Goal: Task Accomplishment & Management: Manage account settings

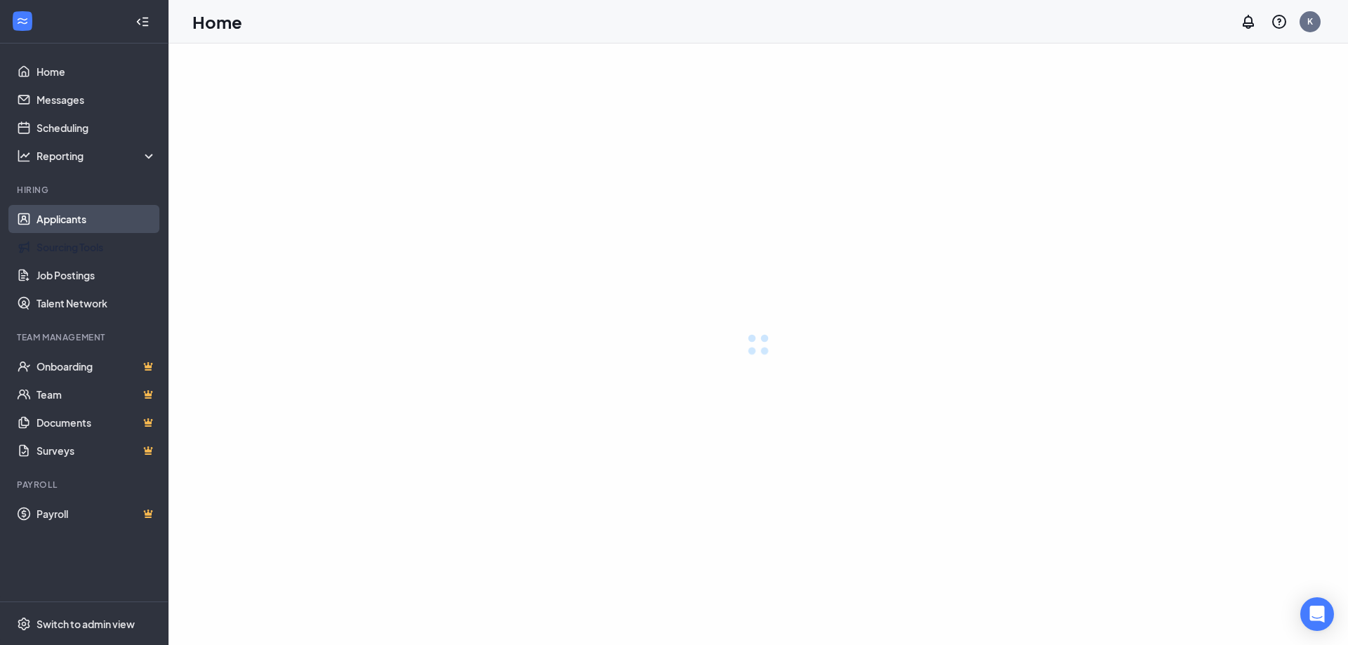
click at [53, 221] on link "Applicants" at bounding box center [97, 219] width 120 height 28
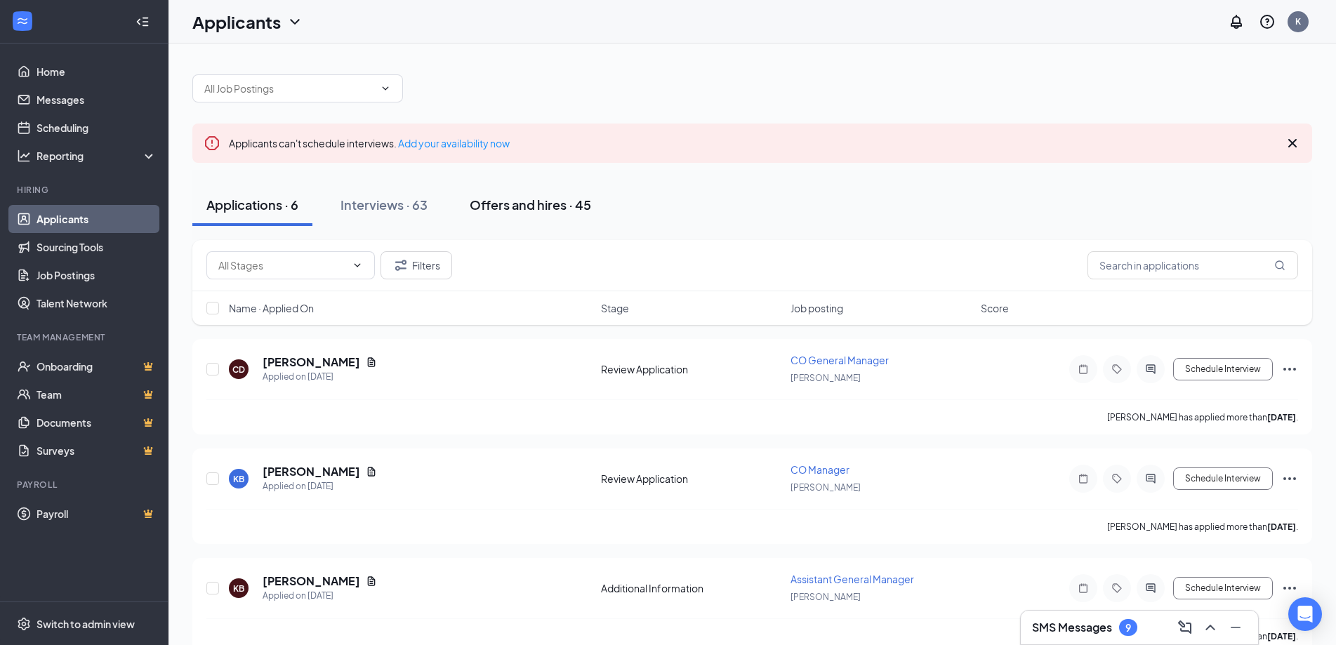
click at [506, 206] on div "Offers and hires · 45" at bounding box center [530, 205] width 121 height 18
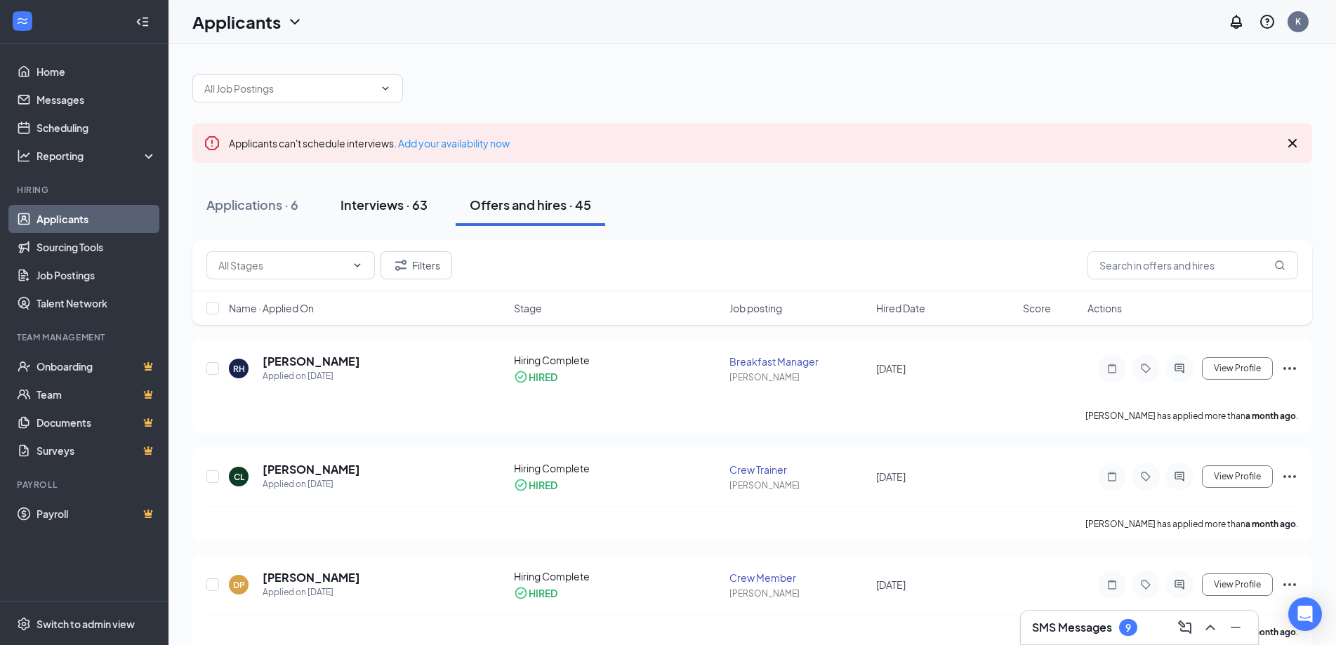
click at [387, 211] on div "Interviews · 63" at bounding box center [384, 205] width 87 height 18
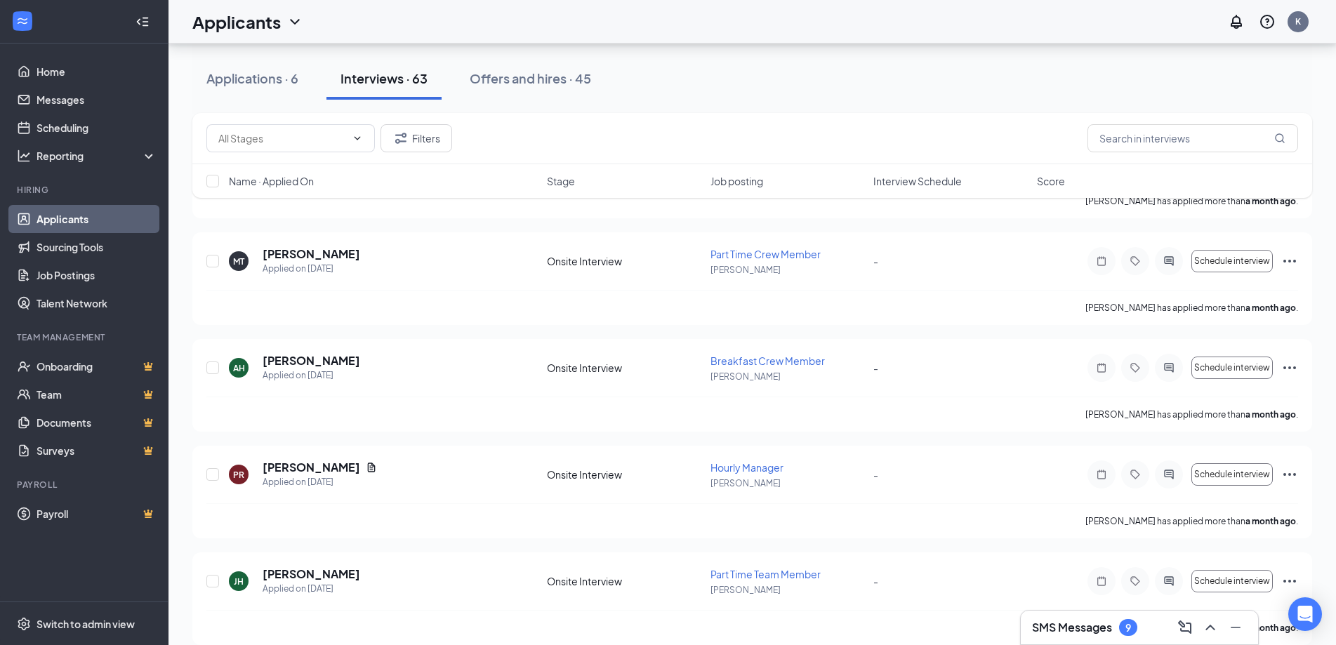
scroll to position [5597, 0]
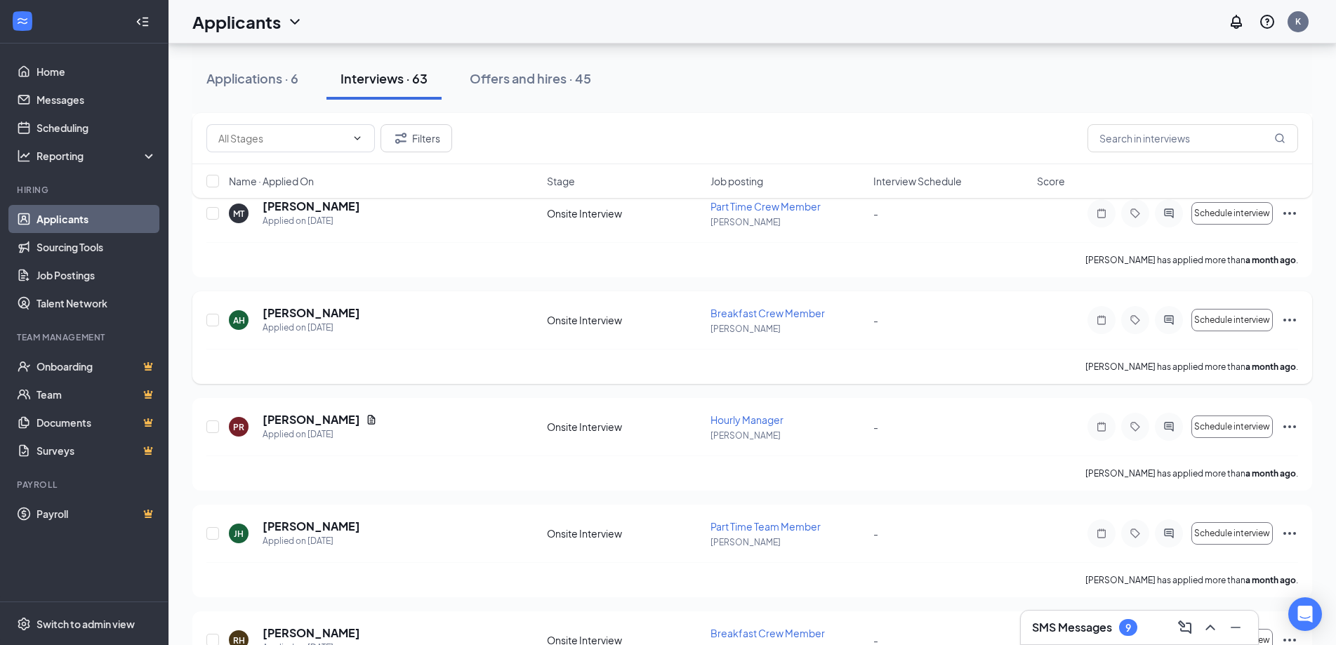
click at [1288, 319] on icon "Ellipses" at bounding box center [1289, 320] width 17 height 17
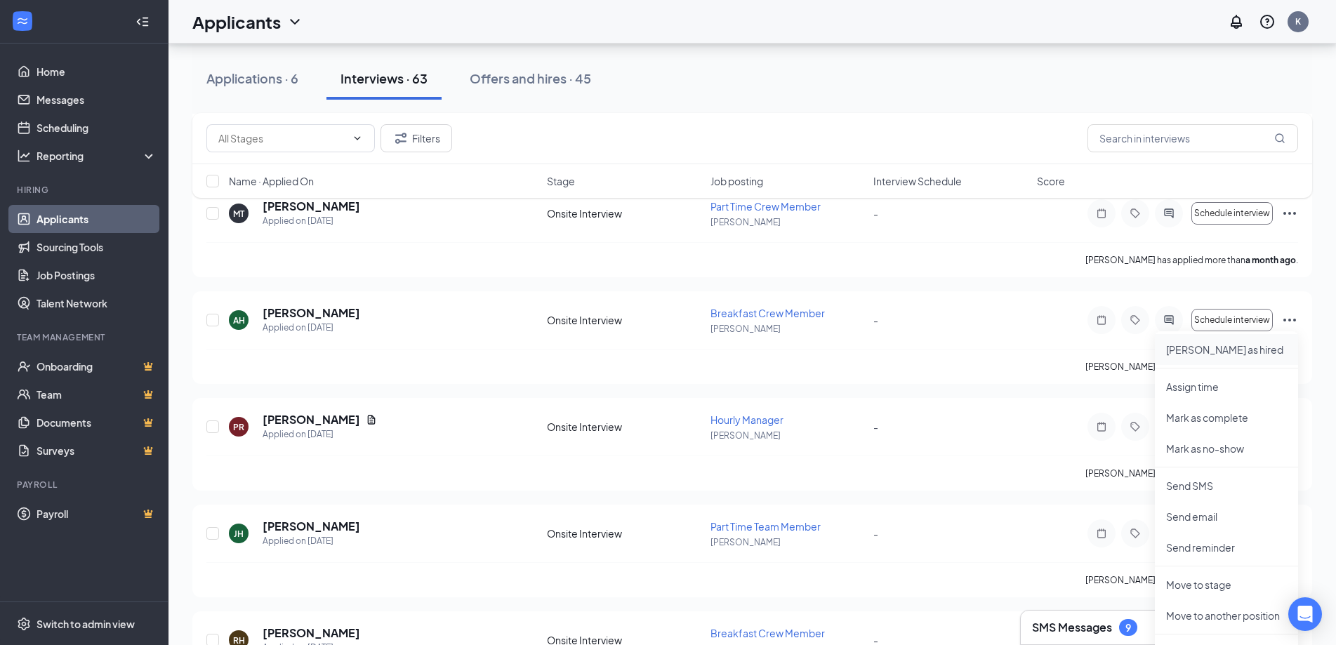
click at [1183, 348] on p "Mark as hired" at bounding box center [1226, 350] width 121 height 14
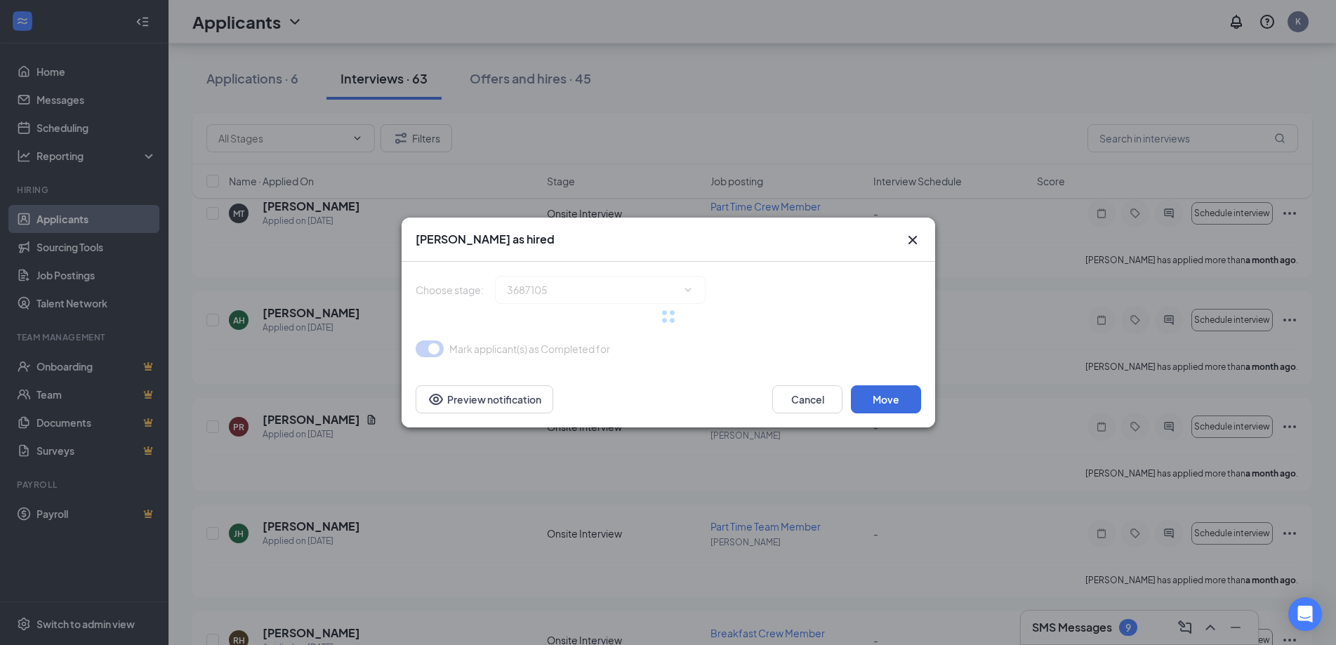
type input "Hiring Complete (final stage)"
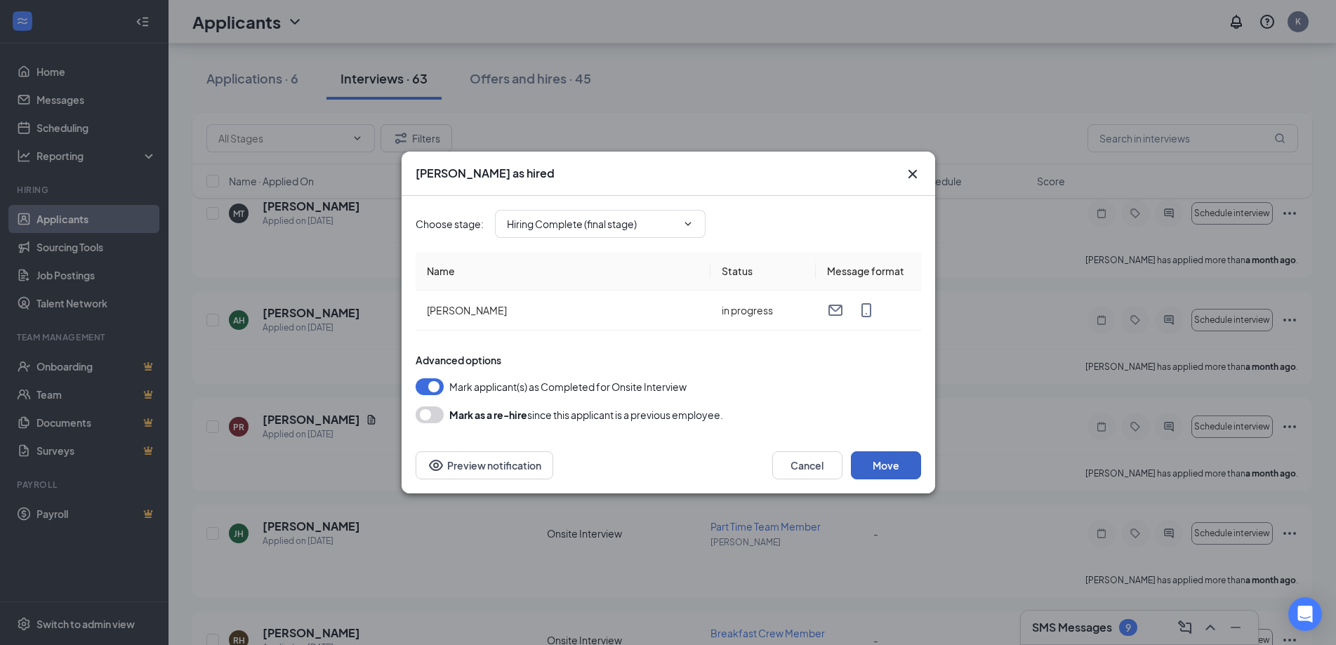
click at [887, 470] on button "Move" at bounding box center [886, 465] width 70 height 28
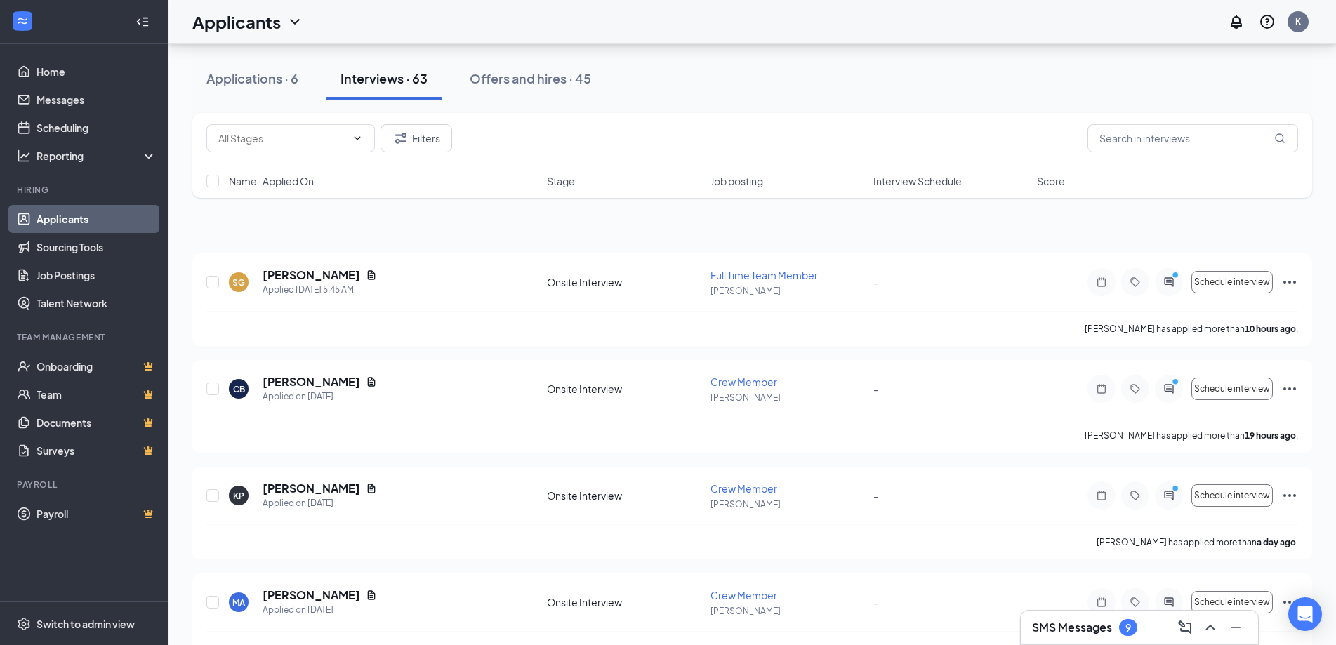
scroll to position [0, 0]
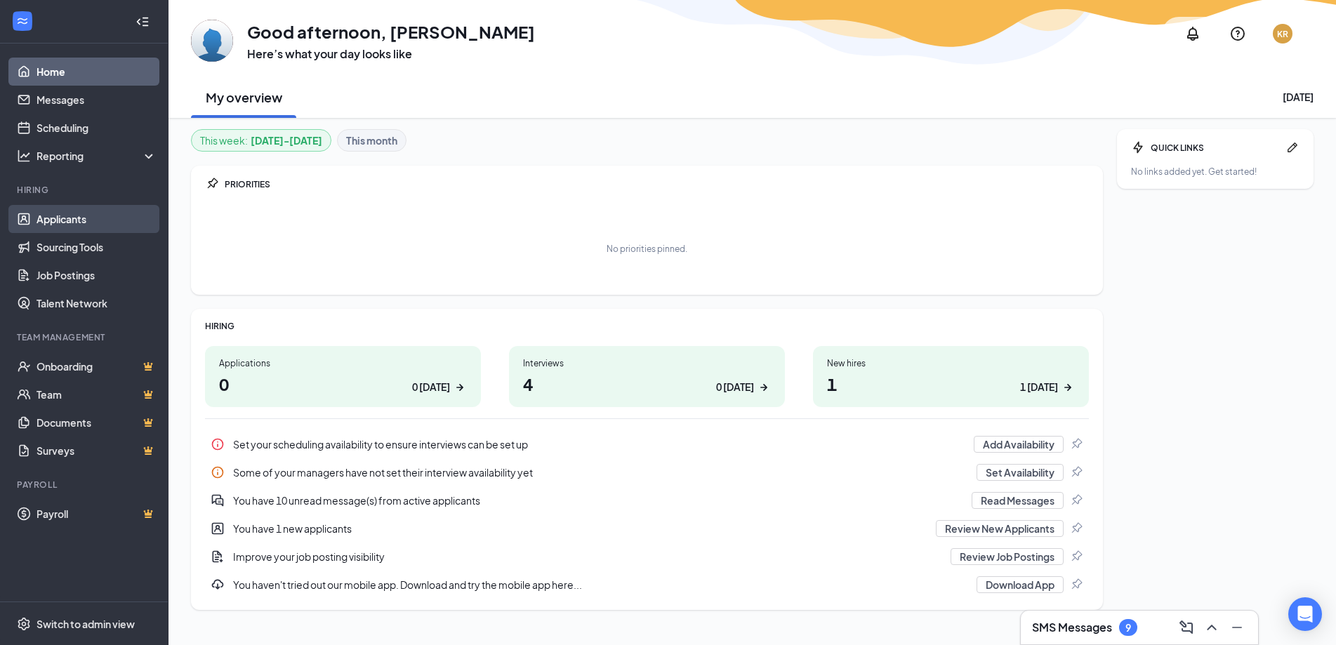
click at [77, 218] on link "Applicants" at bounding box center [97, 219] width 120 height 28
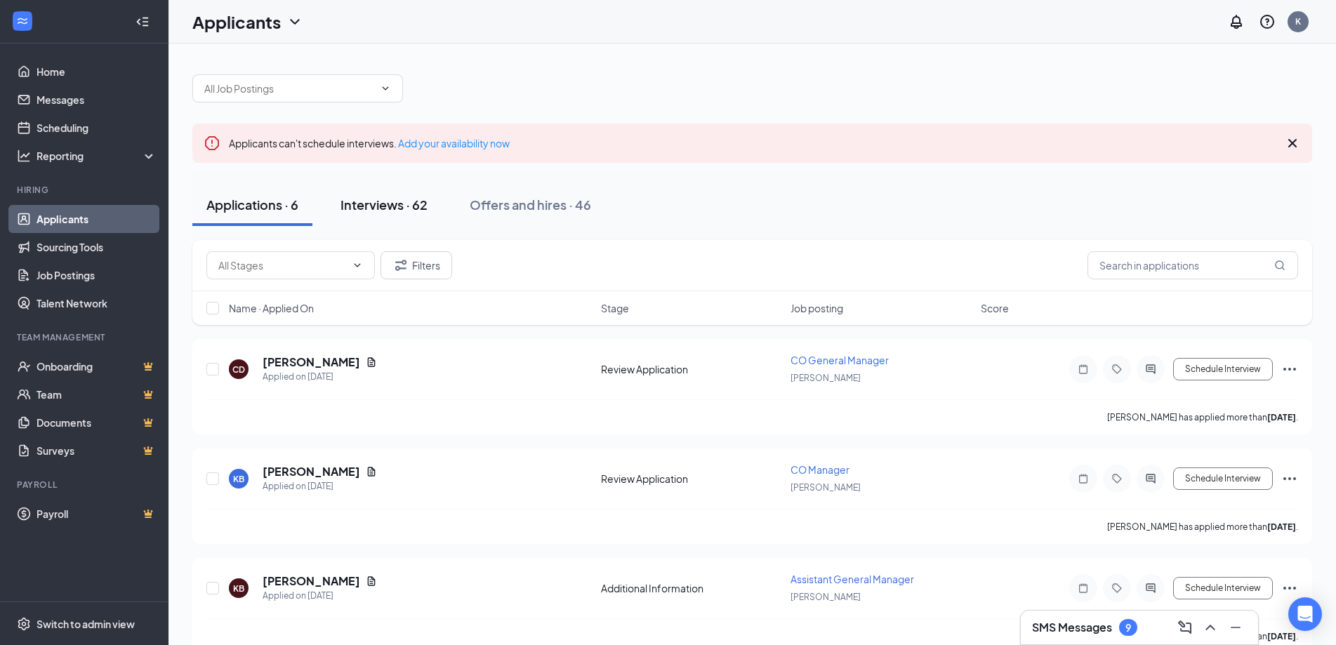
click at [366, 209] on div "Interviews · 62" at bounding box center [384, 205] width 87 height 18
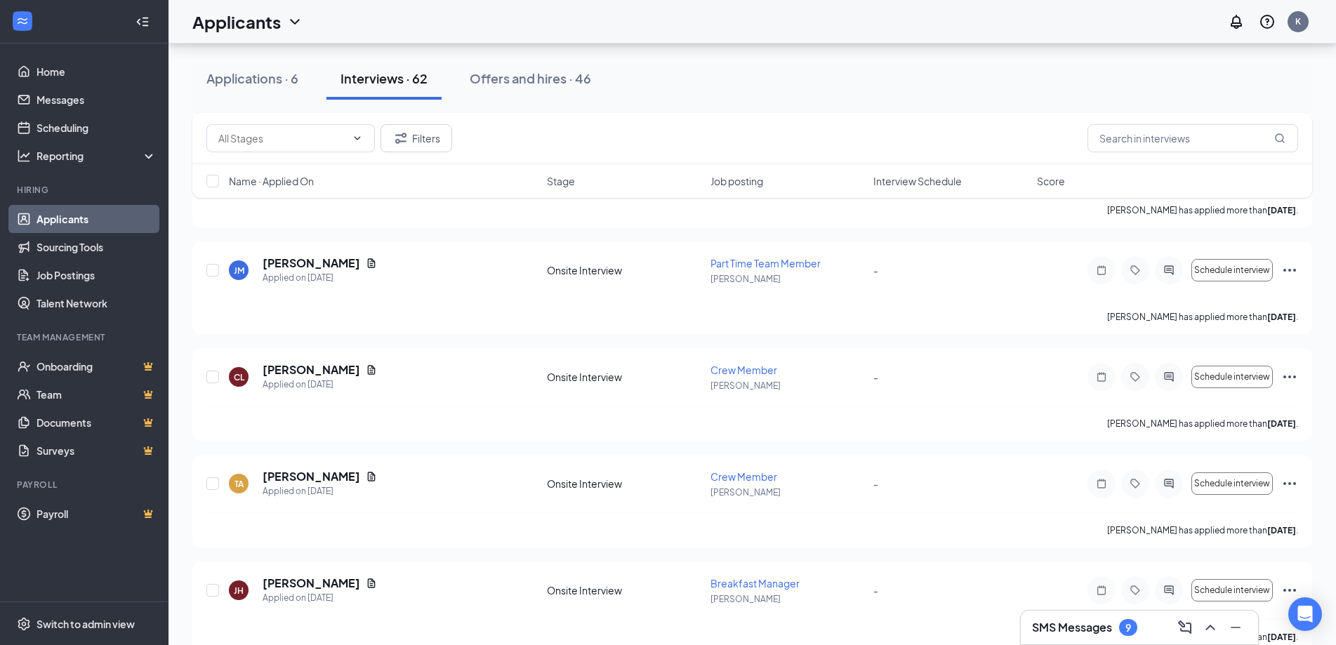
scroll to position [1135, 0]
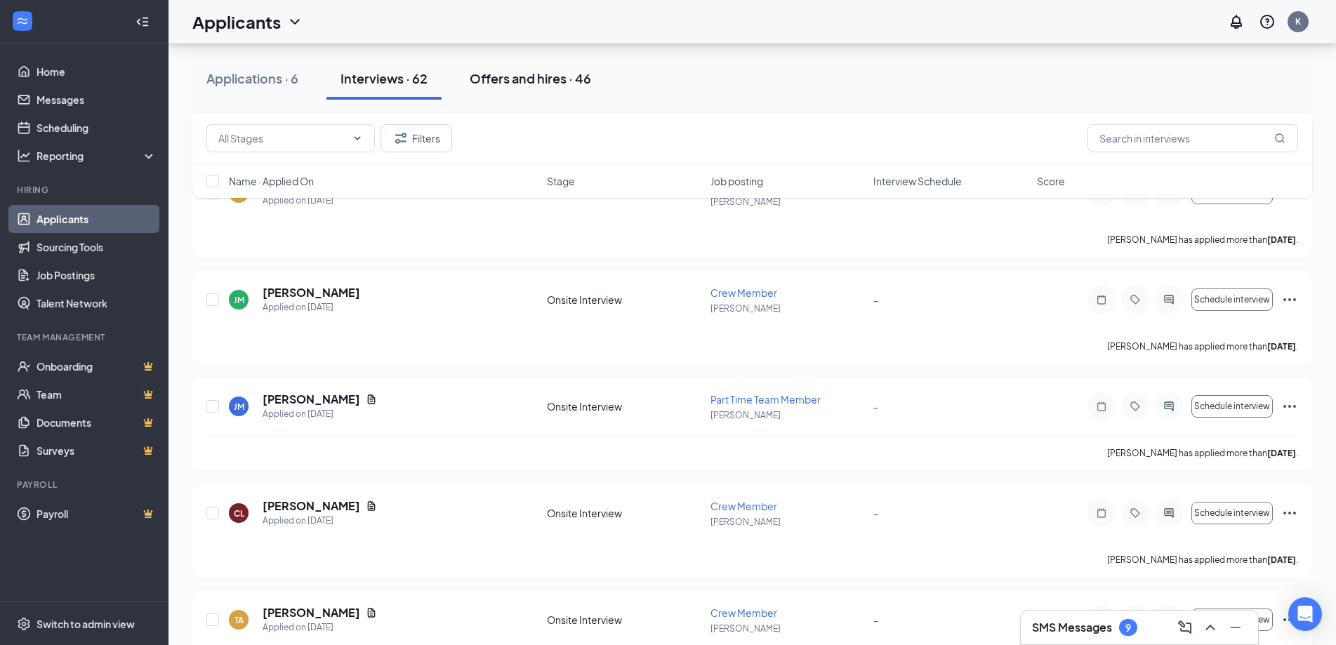
click at [515, 79] on div "Offers and hires · 46" at bounding box center [530, 79] width 121 height 18
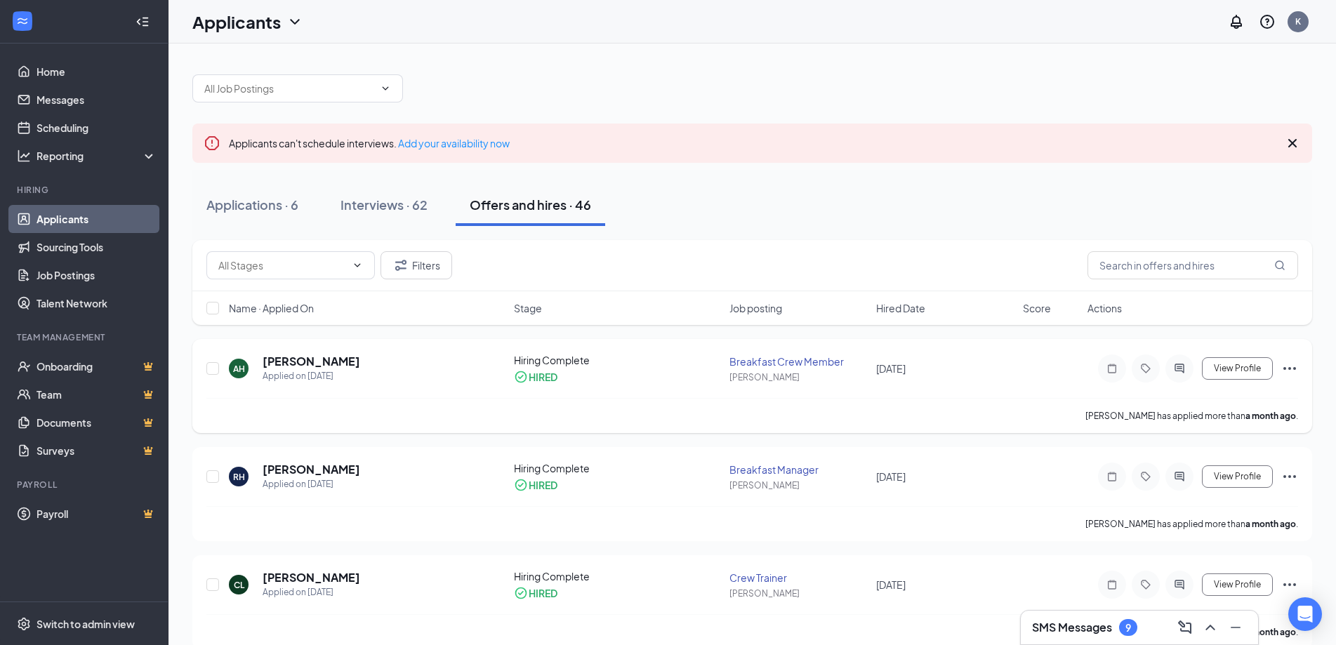
click at [1291, 369] on icon "Ellipses" at bounding box center [1289, 368] width 17 height 17
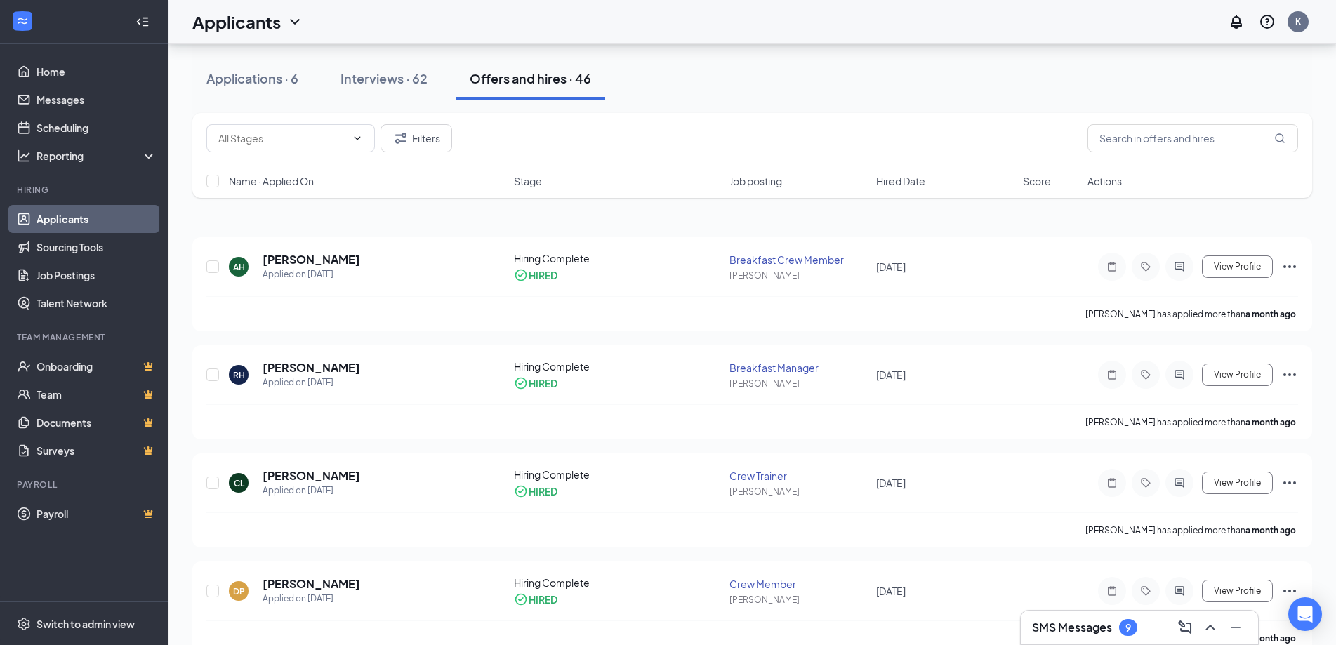
scroll to position [96, 0]
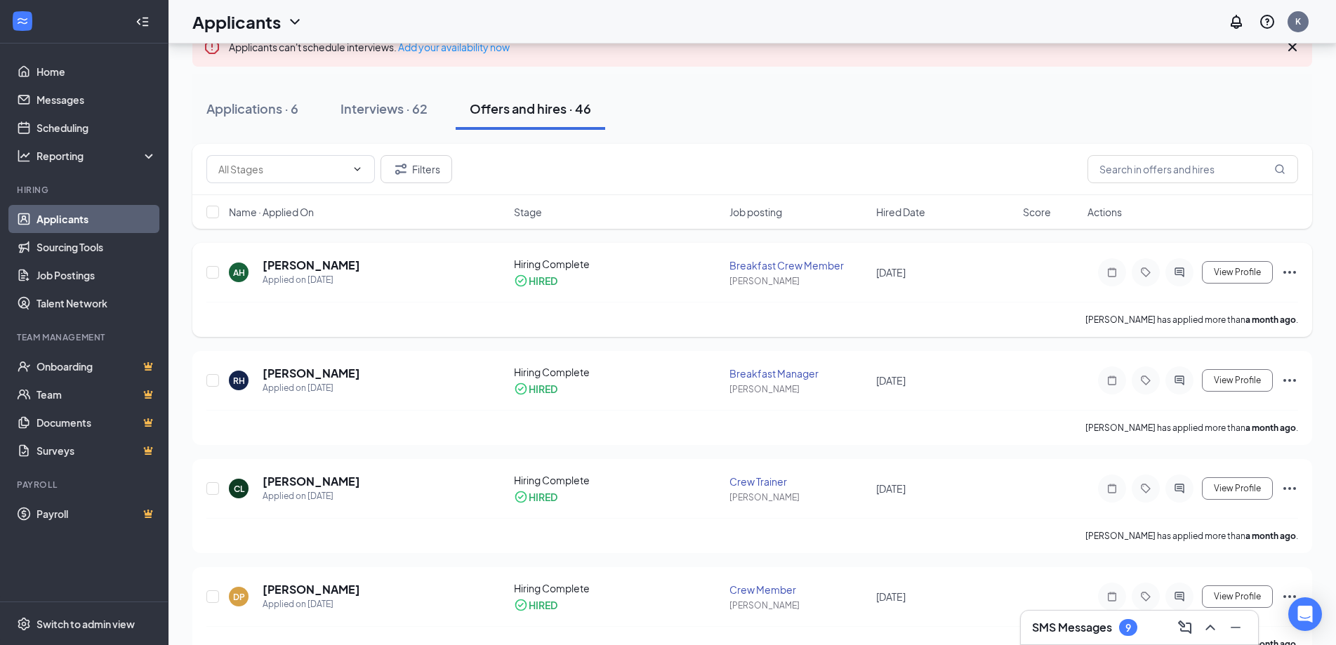
click at [1286, 273] on icon "Ellipses" at bounding box center [1289, 272] width 13 height 3
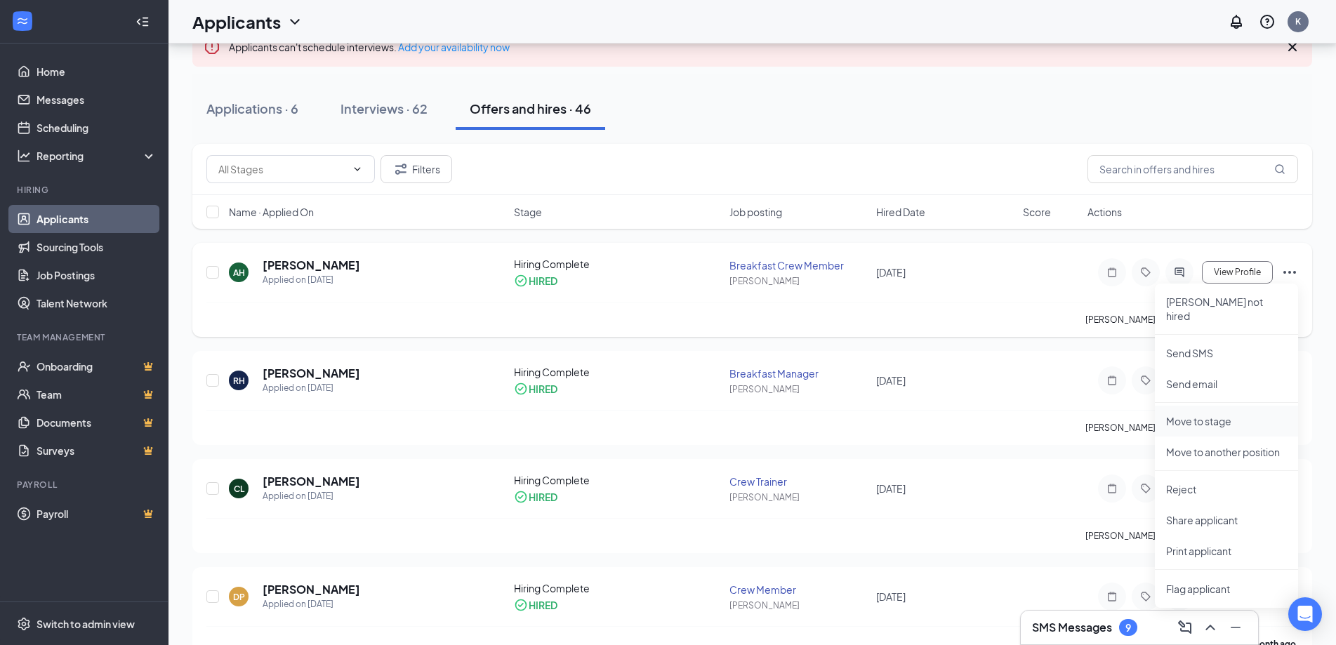
click at [1184, 414] on p "Move to stage" at bounding box center [1226, 421] width 121 height 14
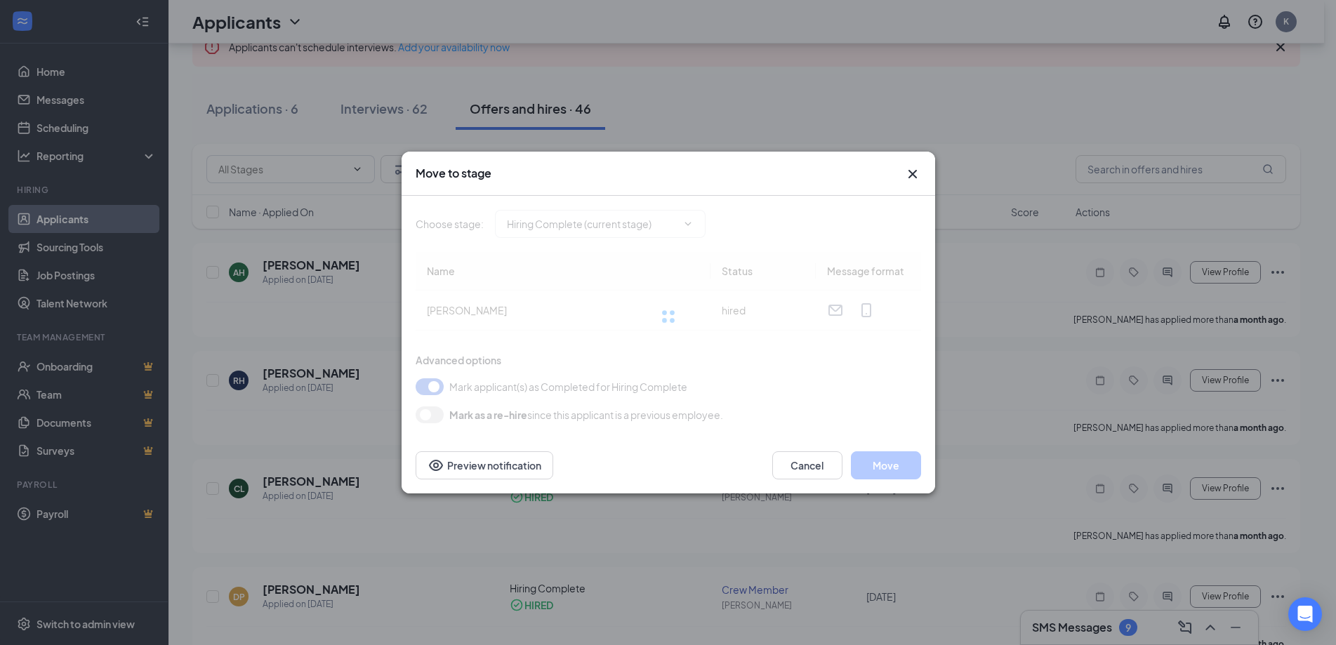
type input "Hiring Complete (current stage)"
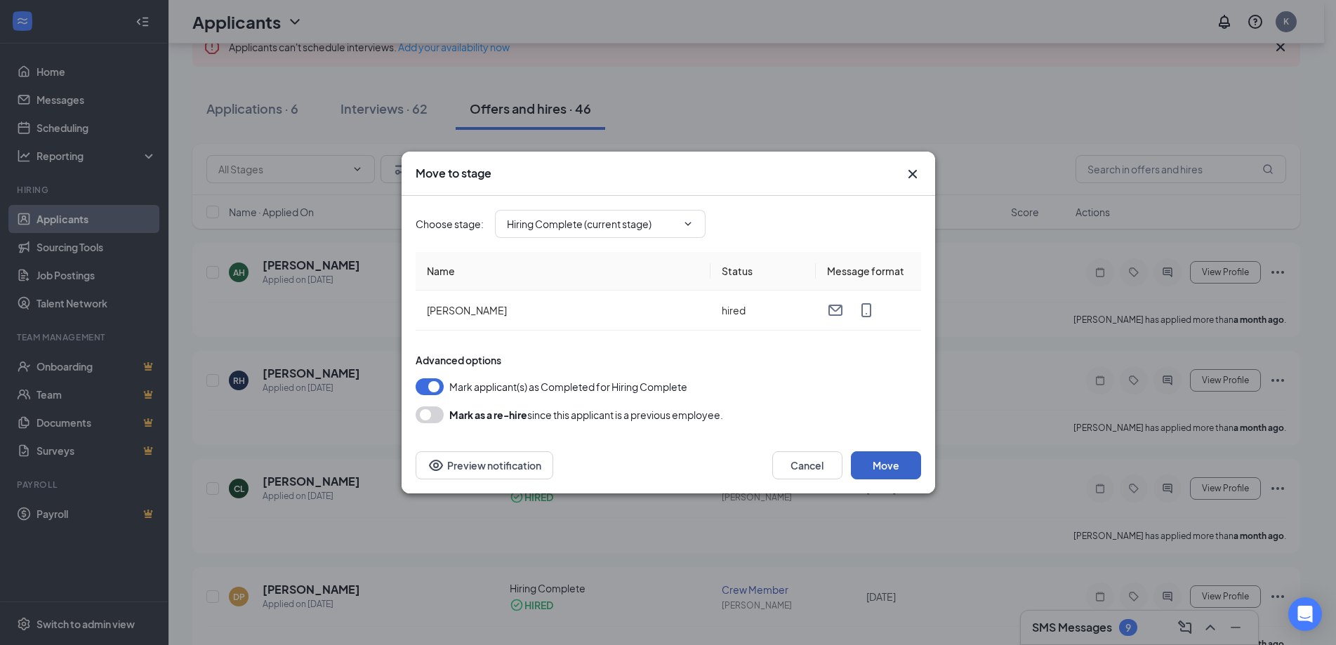
click at [887, 468] on button "Move" at bounding box center [886, 465] width 70 height 28
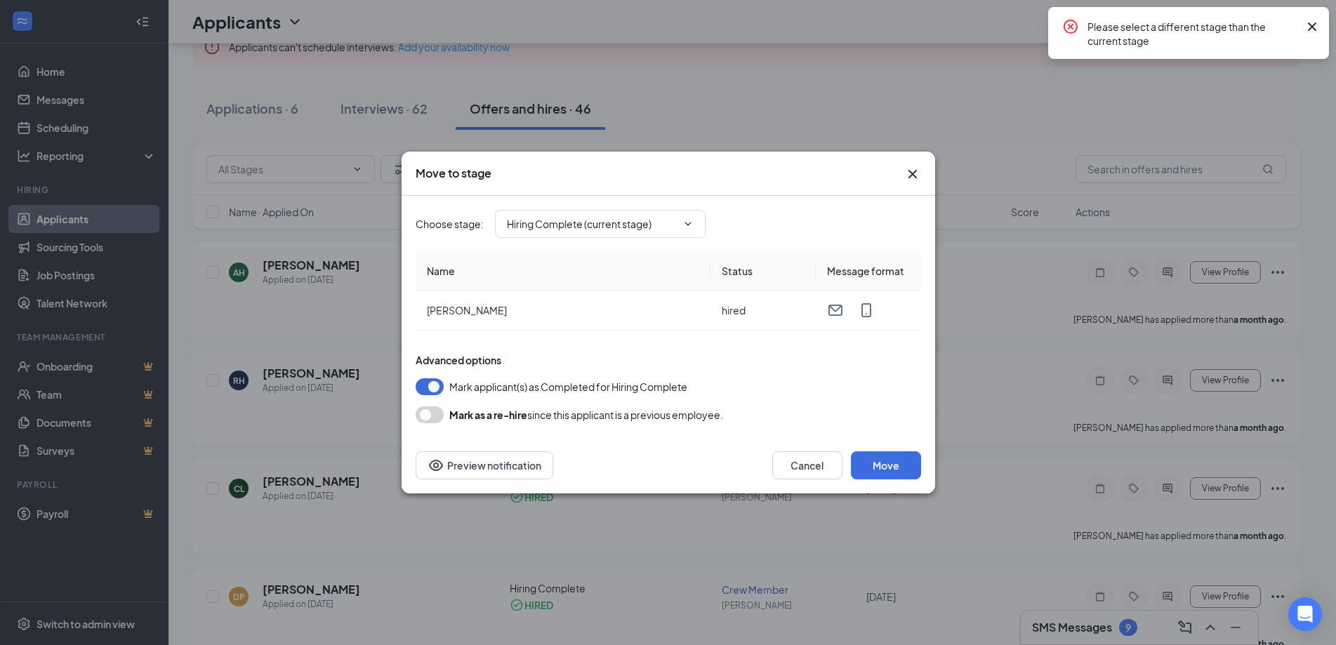
click at [1312, 20] on icon "Cross" at bounding box center [1312, 26] width 17 height 17
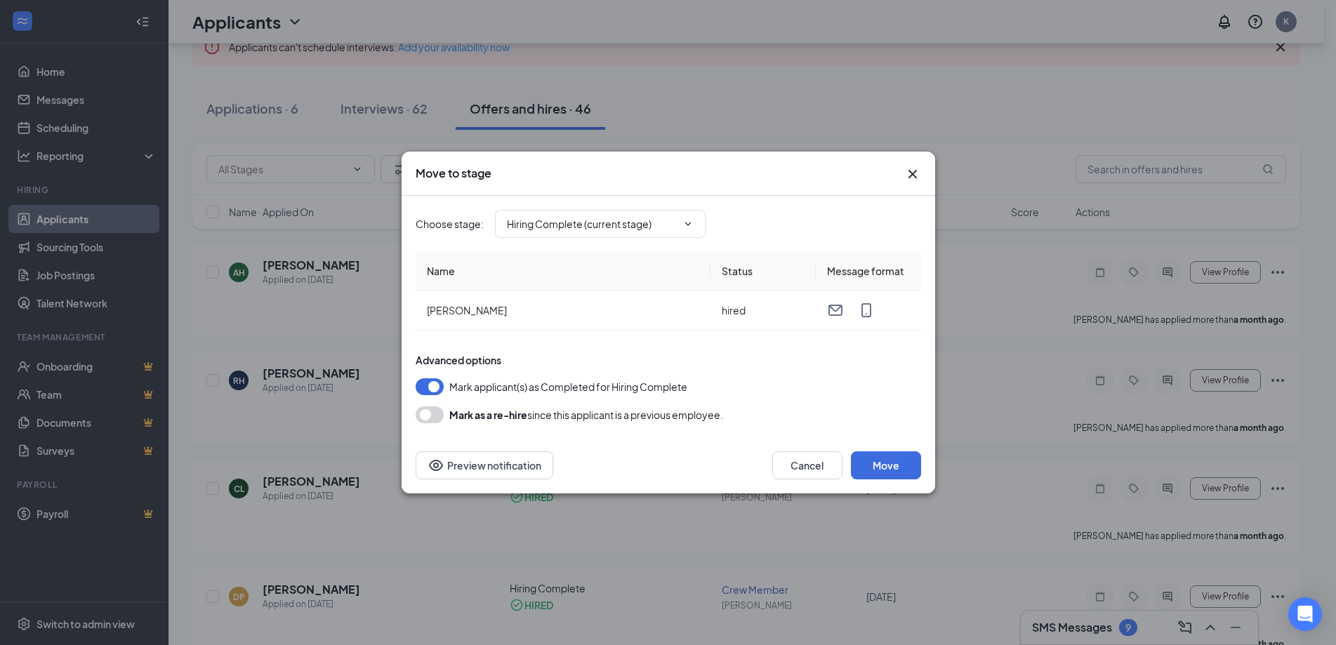
click at [918, 176] on icon "Cross" at bounding box center [912, 174] width 17 height 17
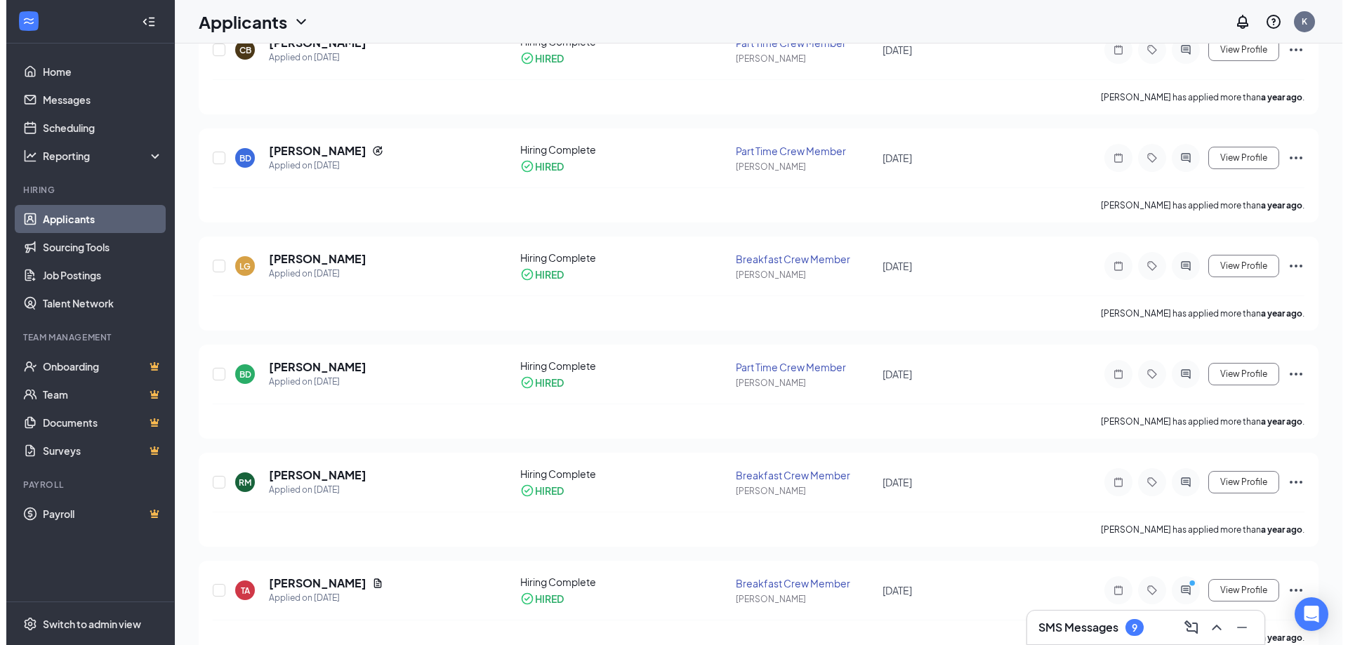
scroll to position [0, 0]
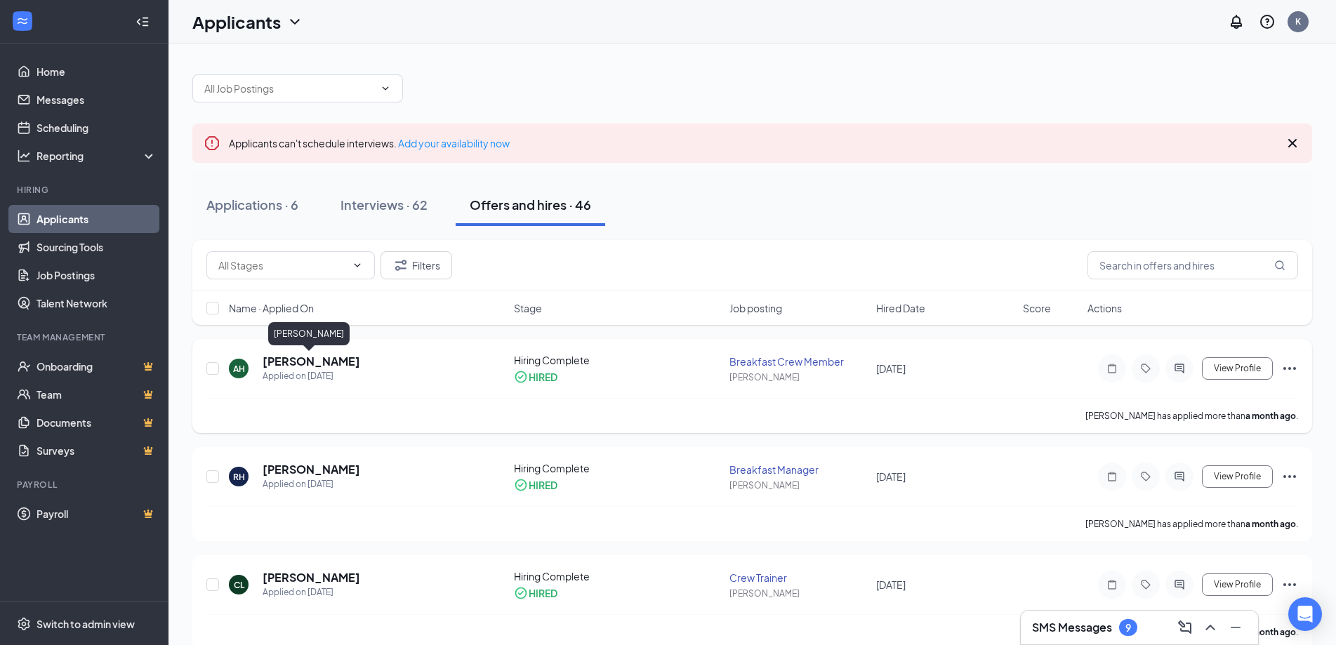
click at [284, 360] on h5 "Ashlon Hatfield" at bounding box center [312, 361] width 98 height 15
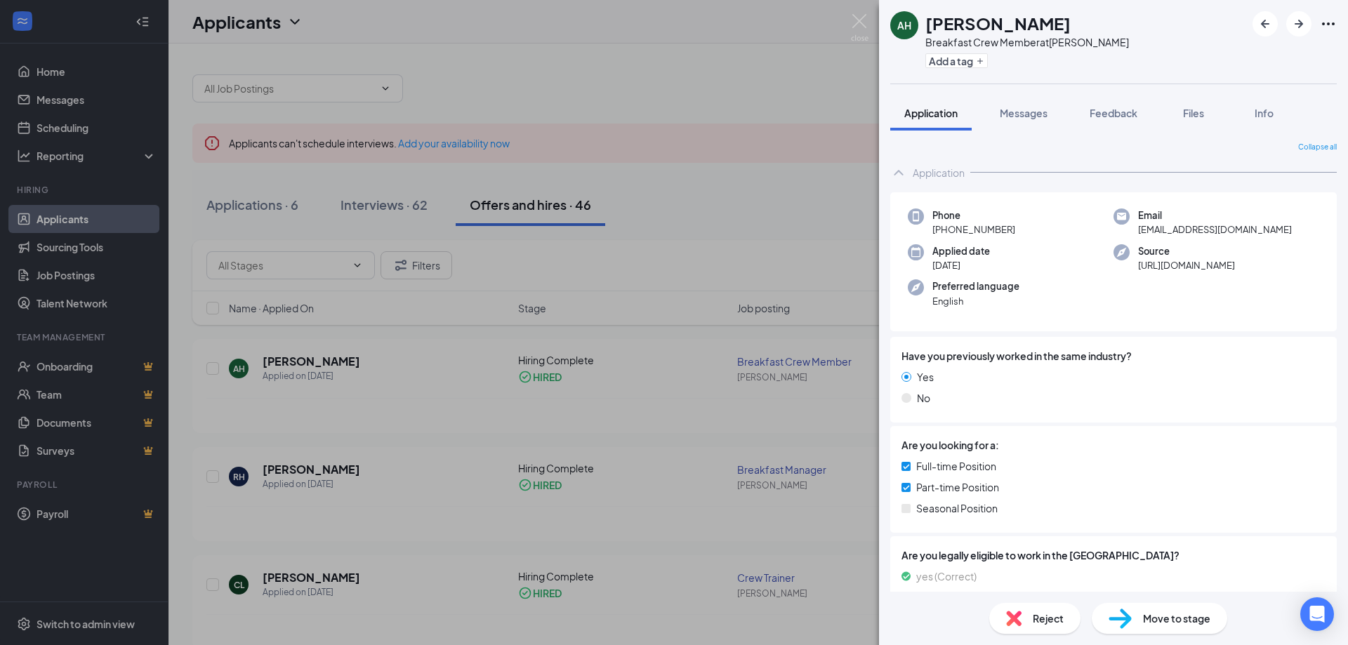
click at [871, 22] on div "AH Ashlon Hatfield Breakfast Crew Member at Dunlap Add a tag Application Messag…" at bounding box center [674, 322] width 1348 height 645
click at [866, 13] on div "AH Ashlon Hatfield Breakfast Crew Member at Dunlap Add a tag Application Messag…" at bounding box center [674, 322] width 1348 height 645
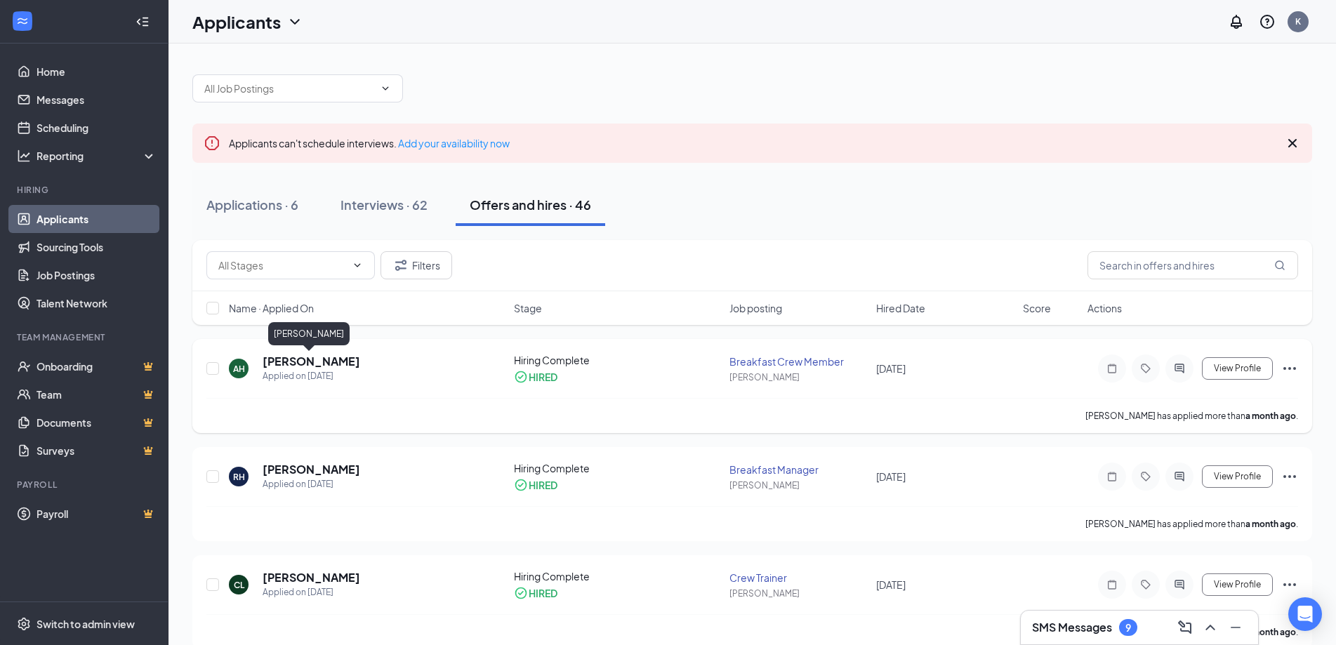
click at [287, 362] on h5 "[PERSON_NAME]" at bounding box center [312, 361] width 98 height 15
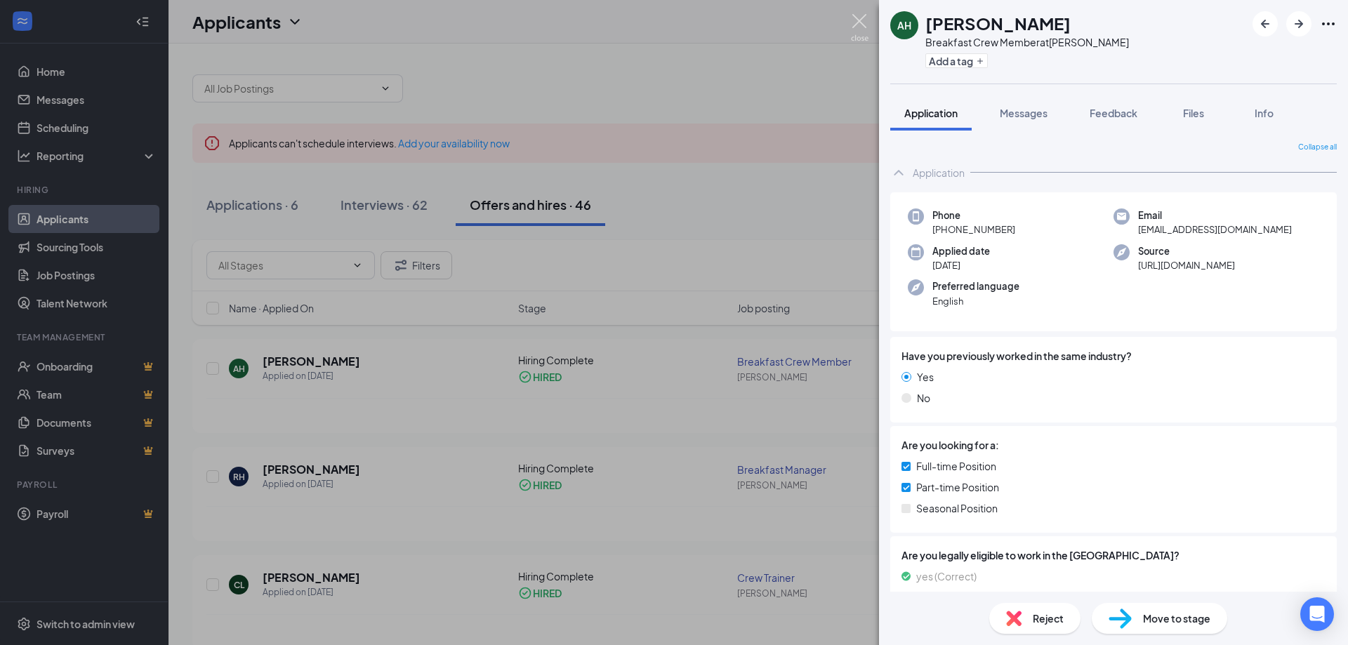
click at [854, 17] on img at bounding box center [860, 27] width 18 height 27
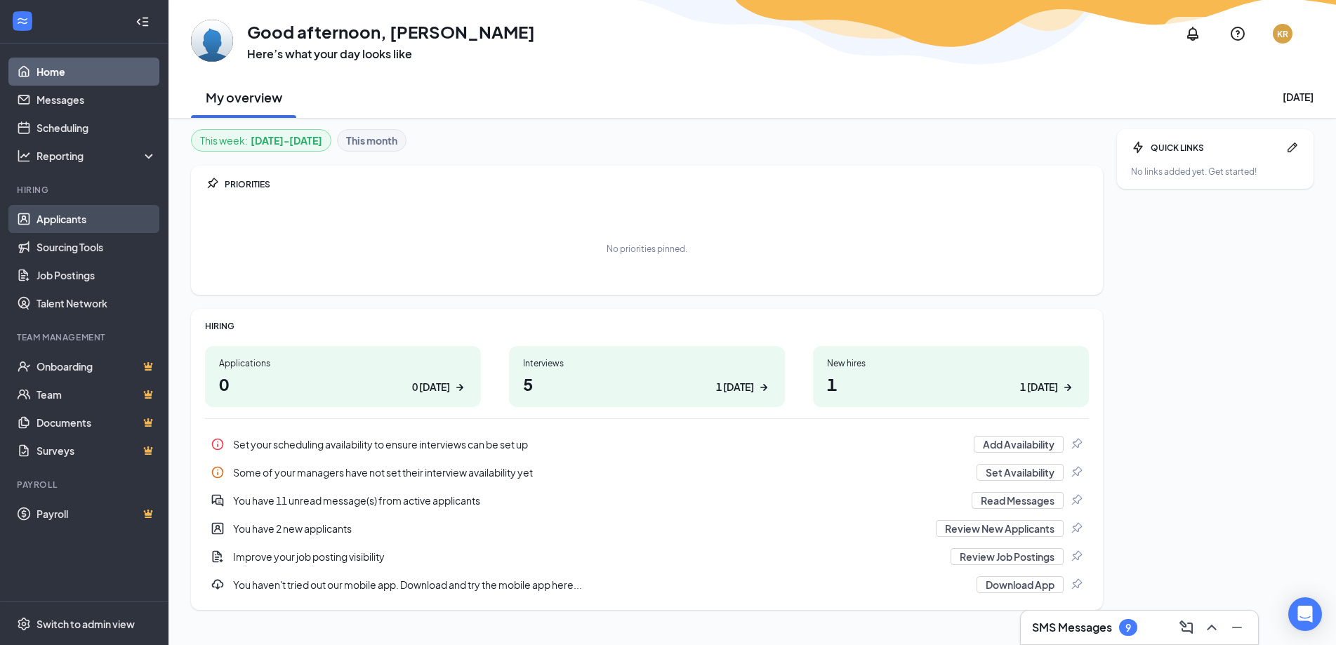
click at [43, 219] on link "Applicants" at bounding box center [97, 219] width 120 height 28
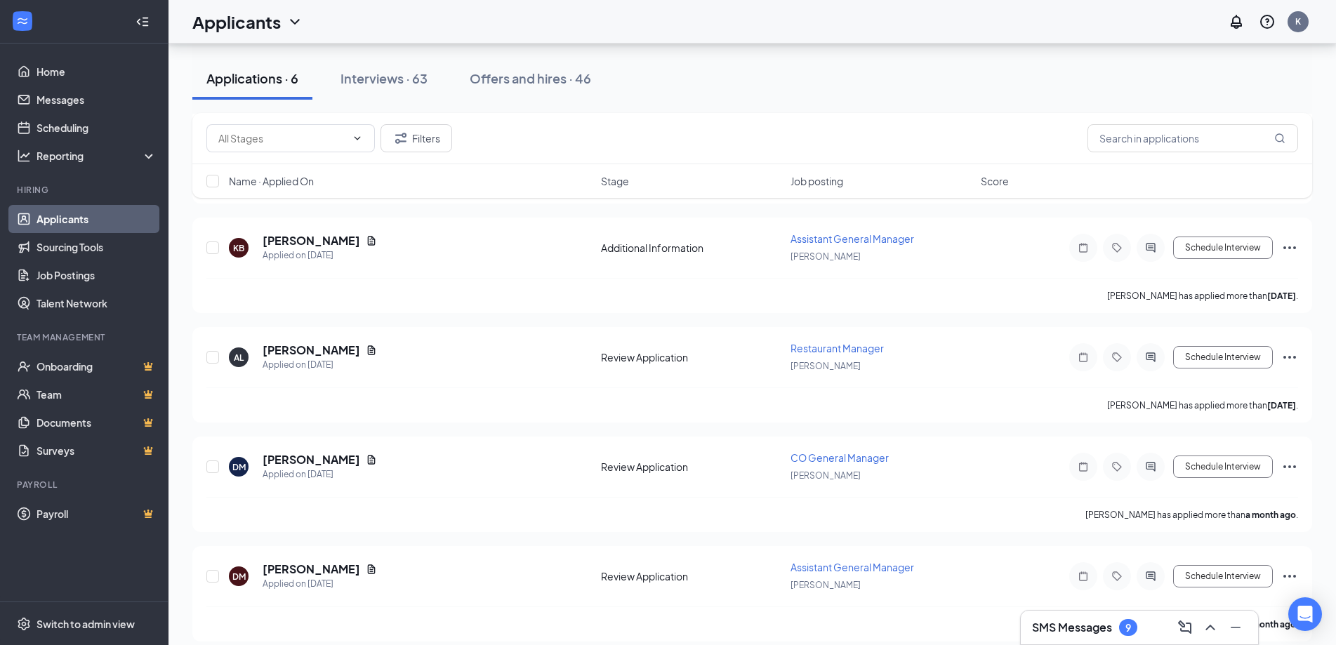
scroll to position [354, 0]
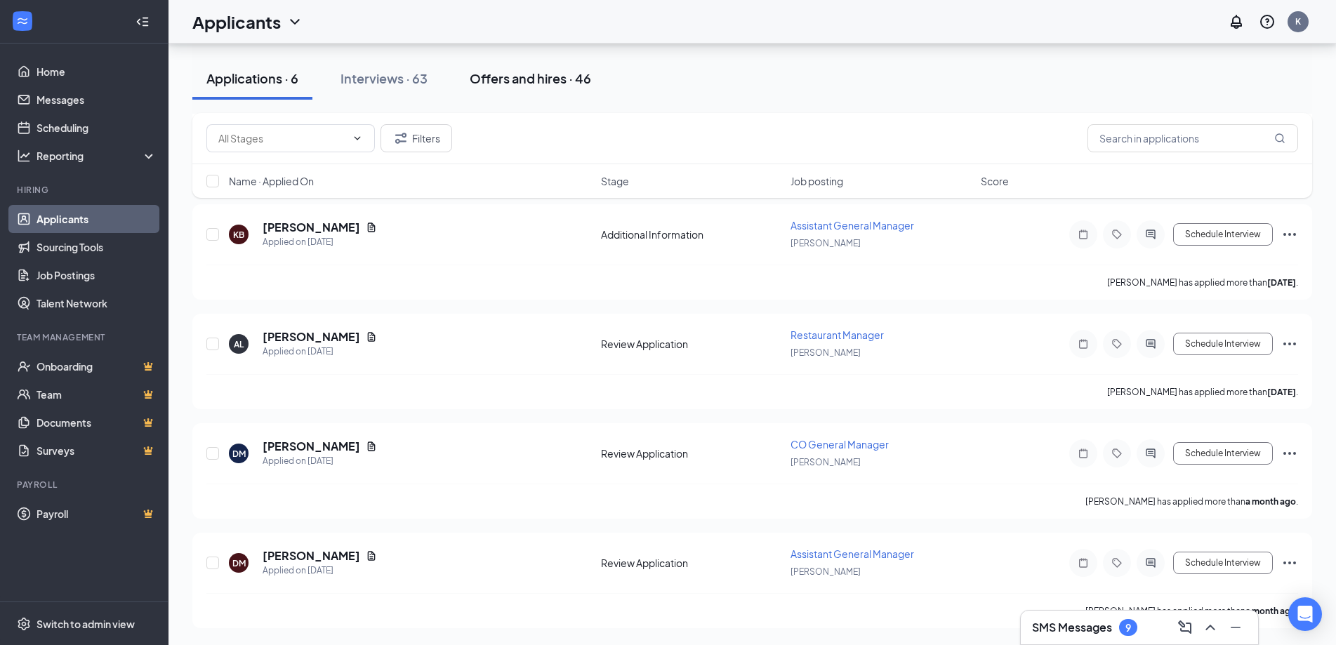
click at [509, 78] on div "Offers and hires · 46" at bounding box center [530, 79] width 121 height 18
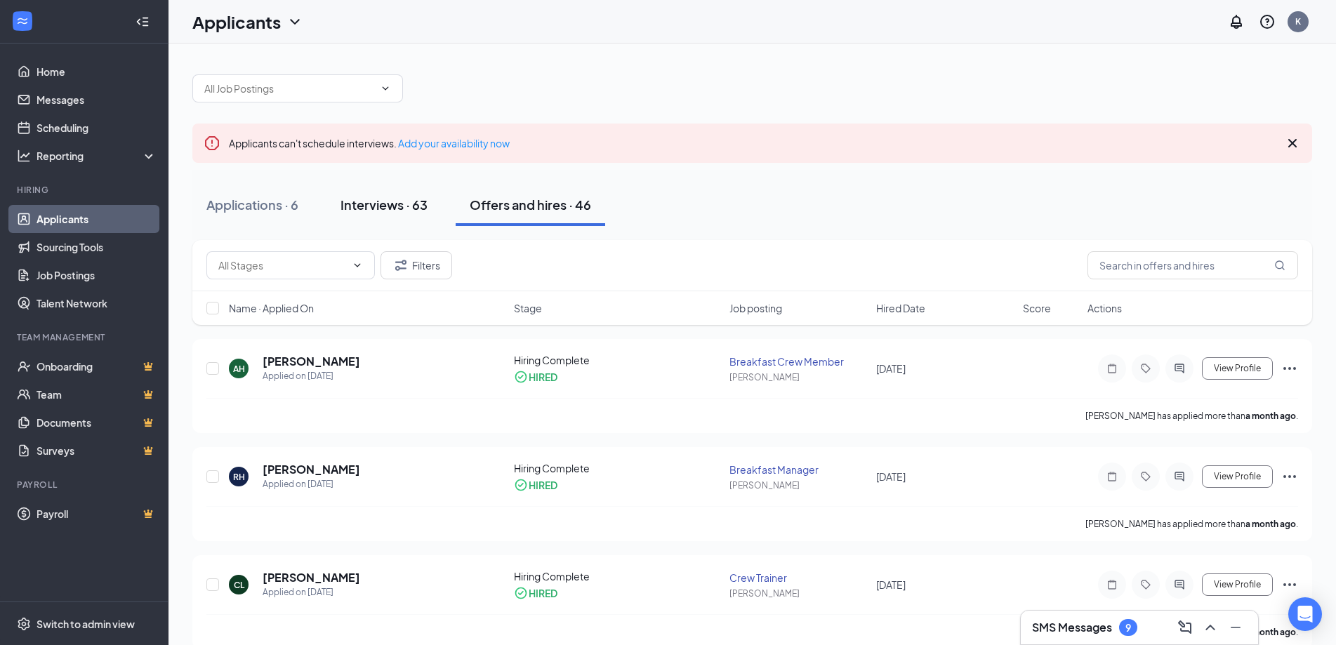
click at [381, 207] on div "Interviews · 63" at bounding box center [384, 205] width 87 height 18
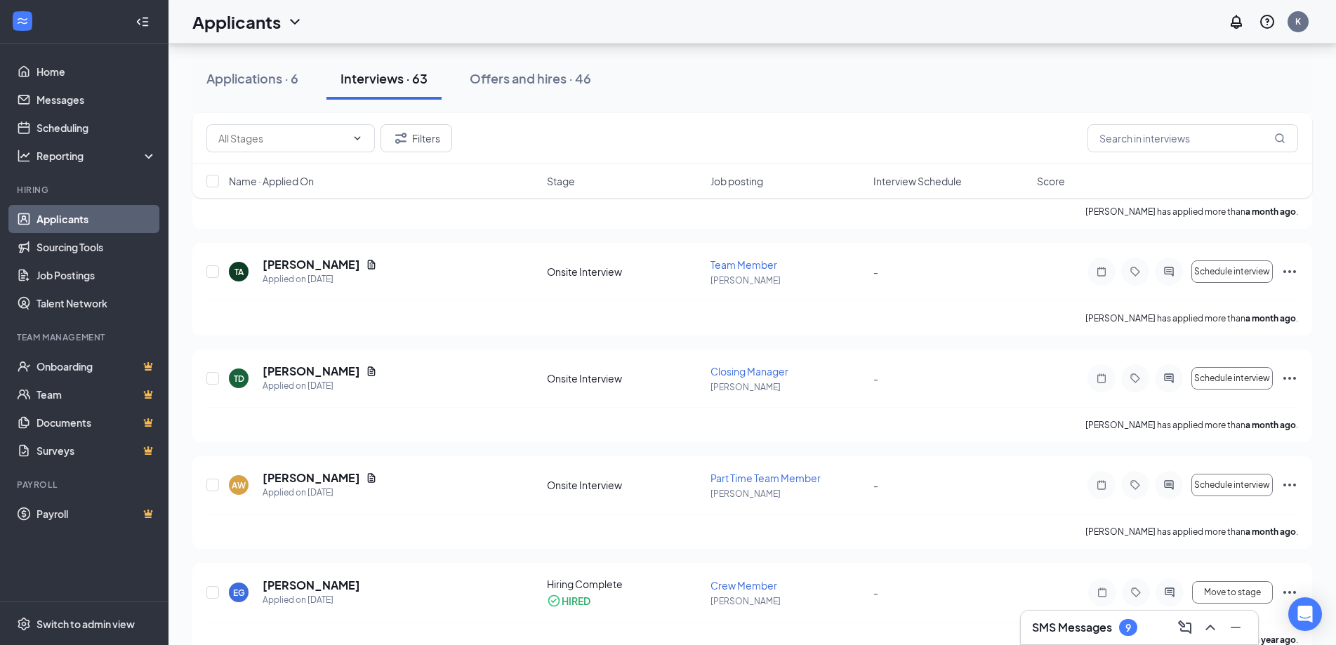
scroll to position [6421, 0]
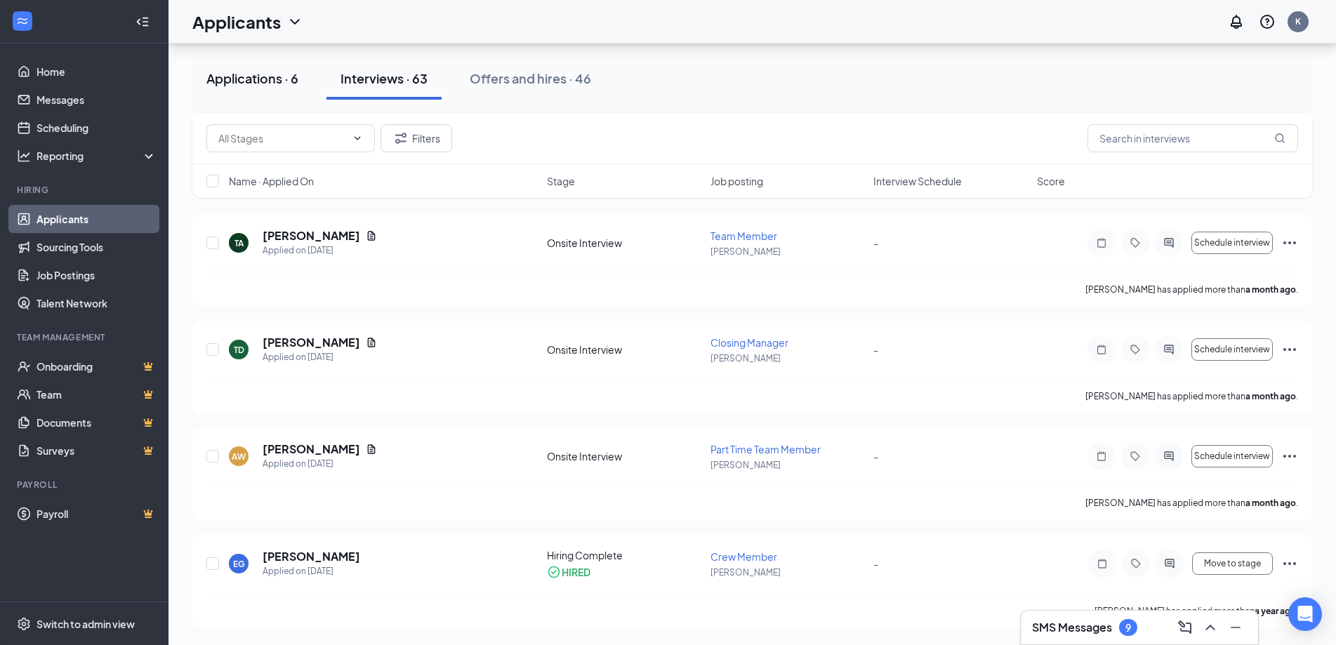
click at [238, 75] on div "Applications · 6" at bounding box center [252, 79] width 92 height 18
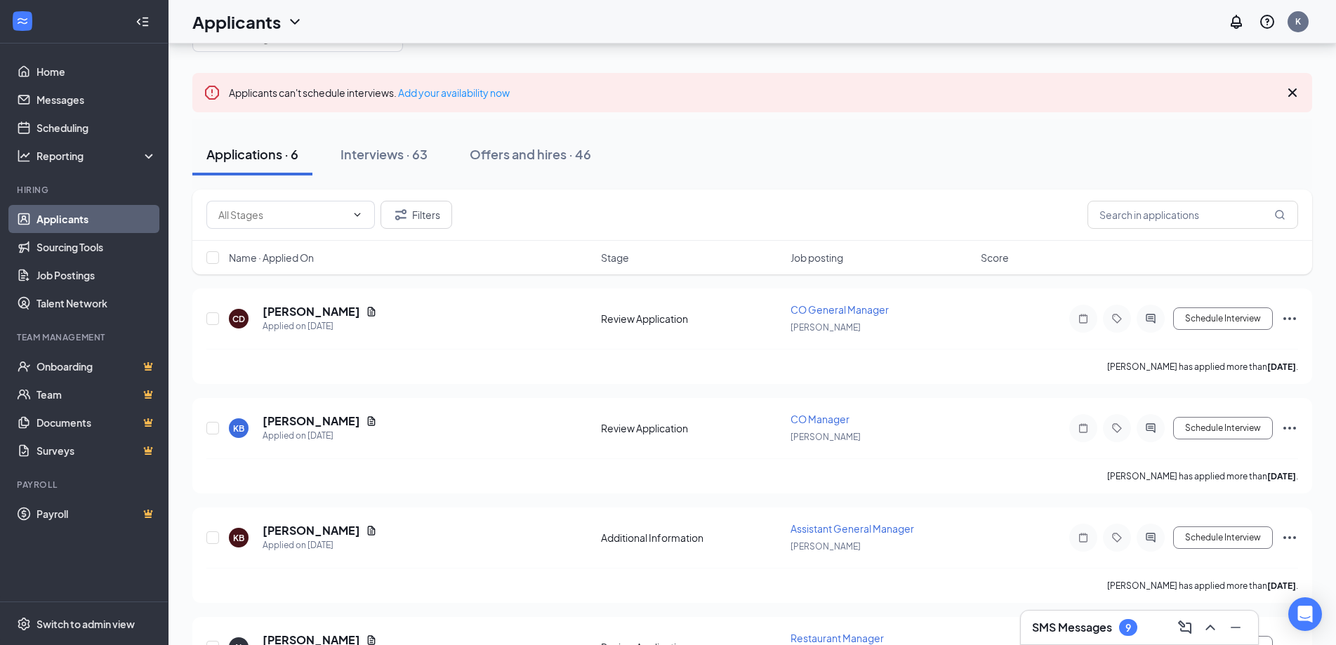
scroll to position [48, 0]
click at [390, 159] on div "Interviews · 63" at bounding box center [384, 156] width 87 height 18
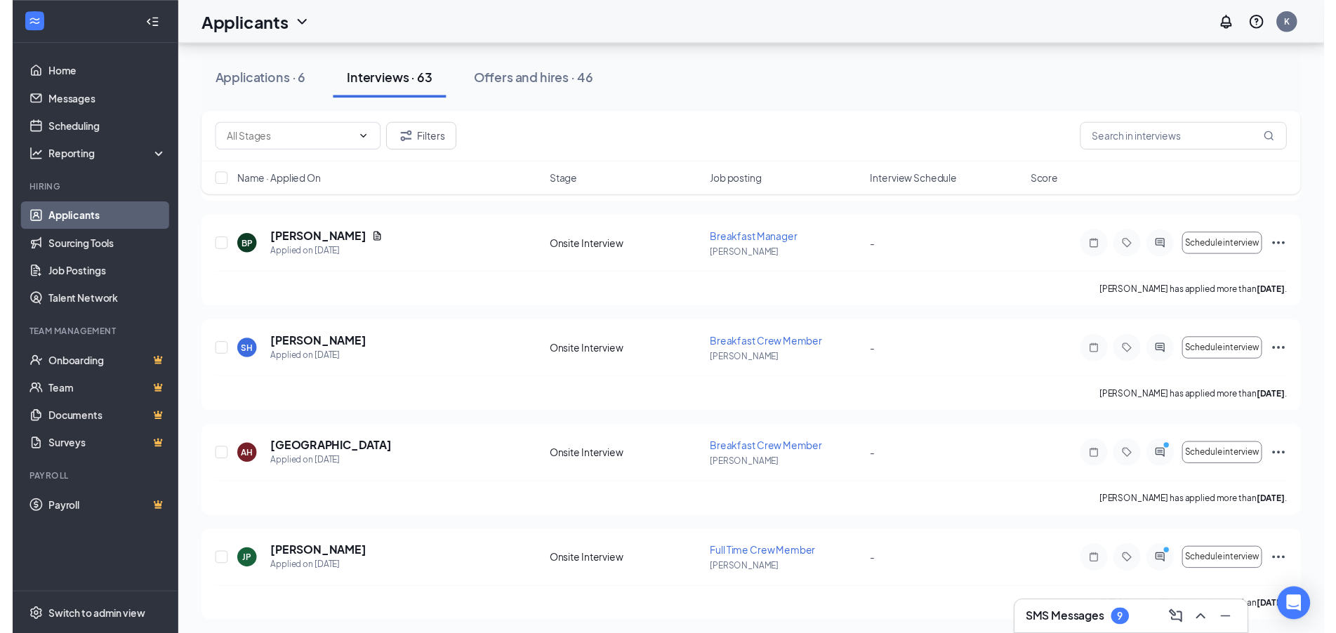
scroll to position [4401, 0]
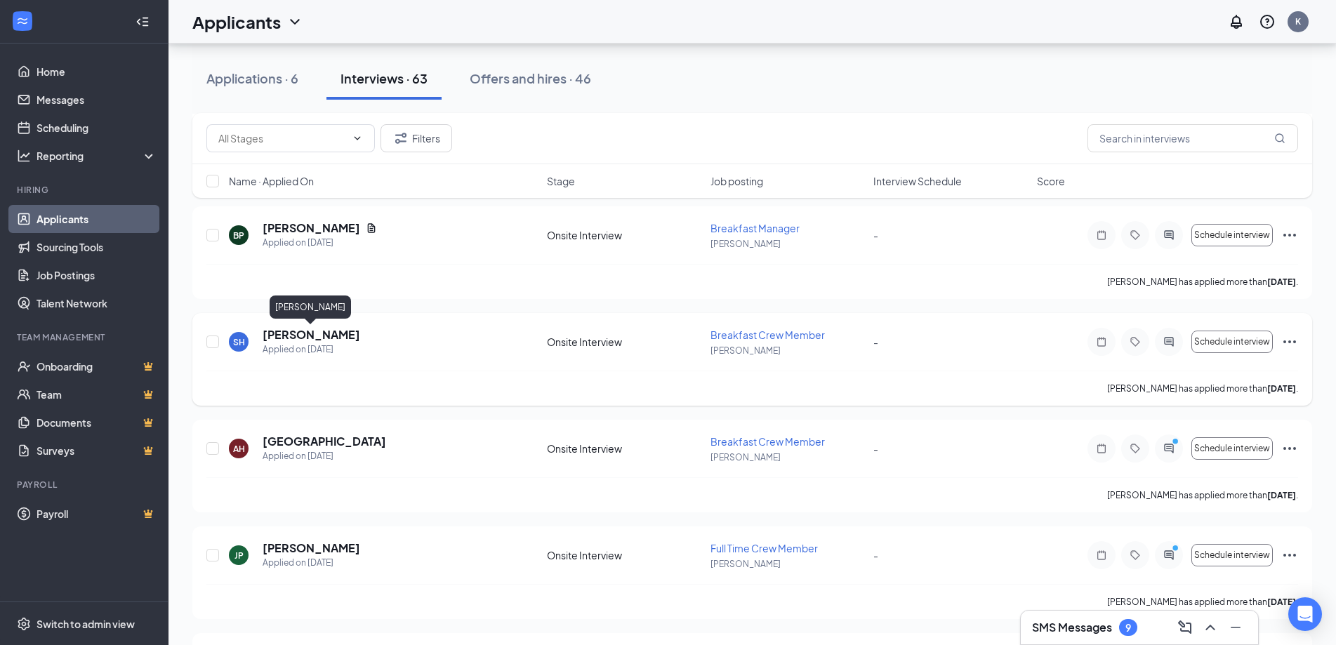
click at [303, 336] on h5 "[PERSON_NAME]" at bounding box center [312, 334] width 98 height 15
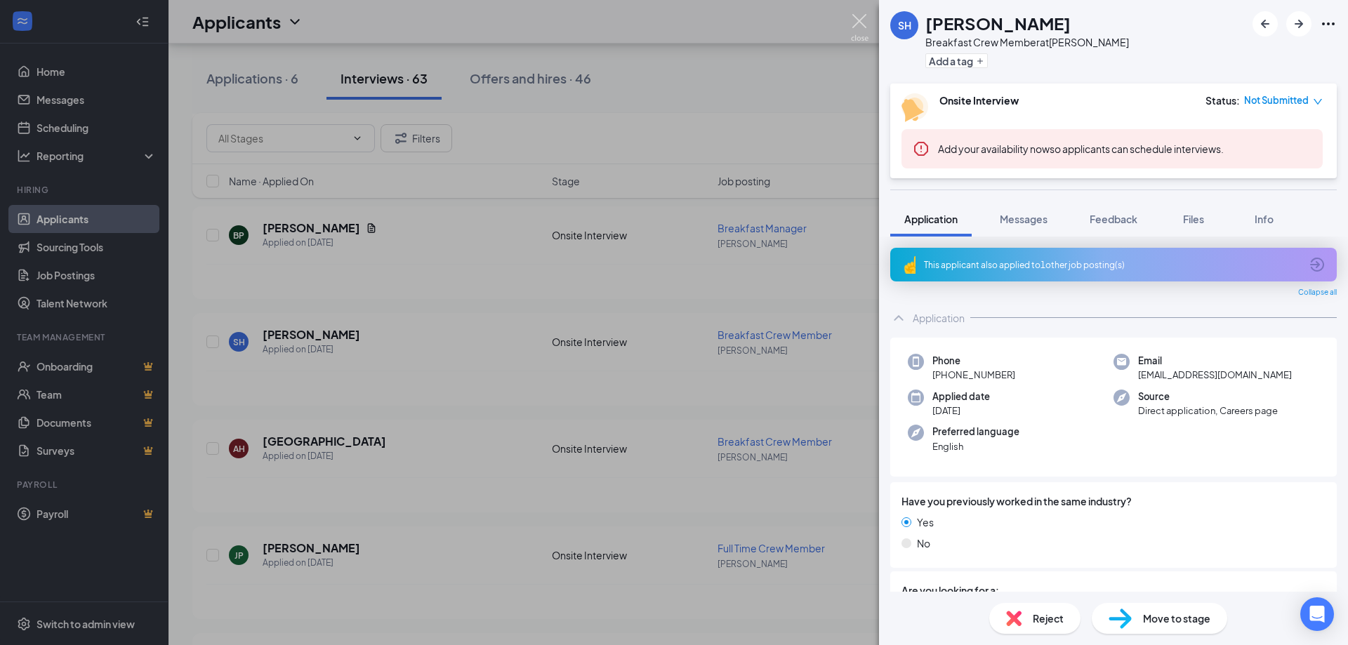
click at [859, 18] on img at bounding box center [860, 27] width 18 height 27
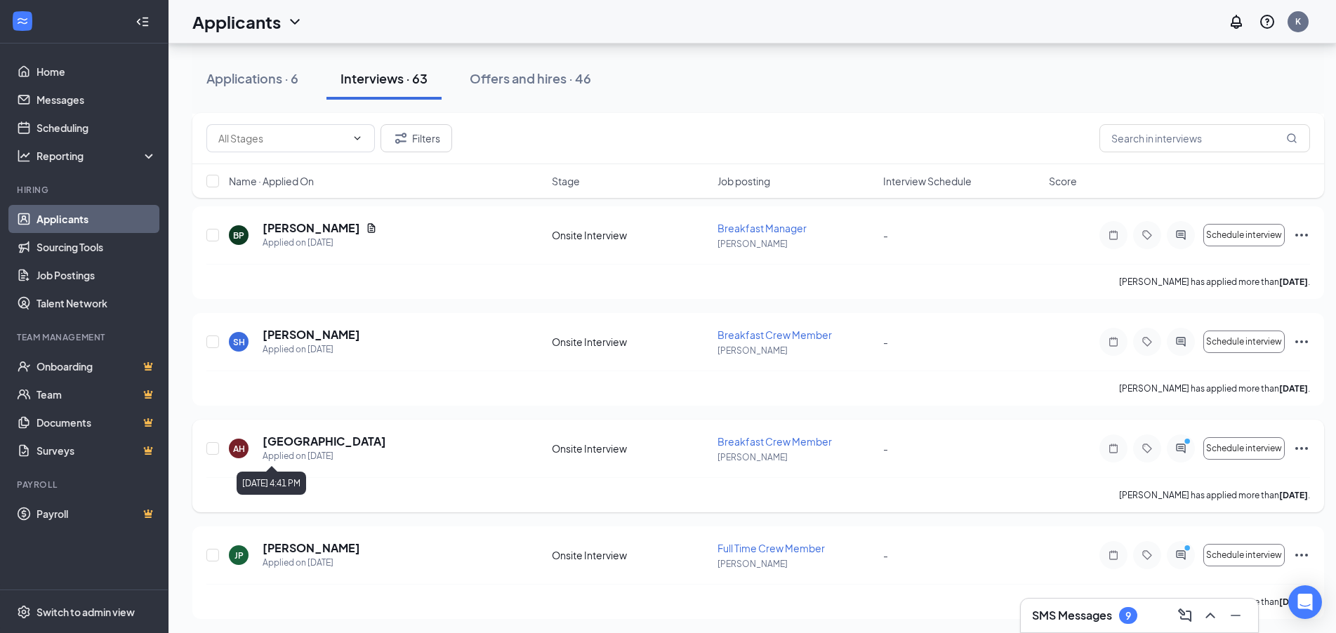
click at [272, 450] on div "Applied on [DATE]" at bounding box center [325, 456] width 124 height 14
click at [275, 447] on h5 "[GEOGRAPHIC_DATA]" at bounding box center [325, 441] width 124 height 15
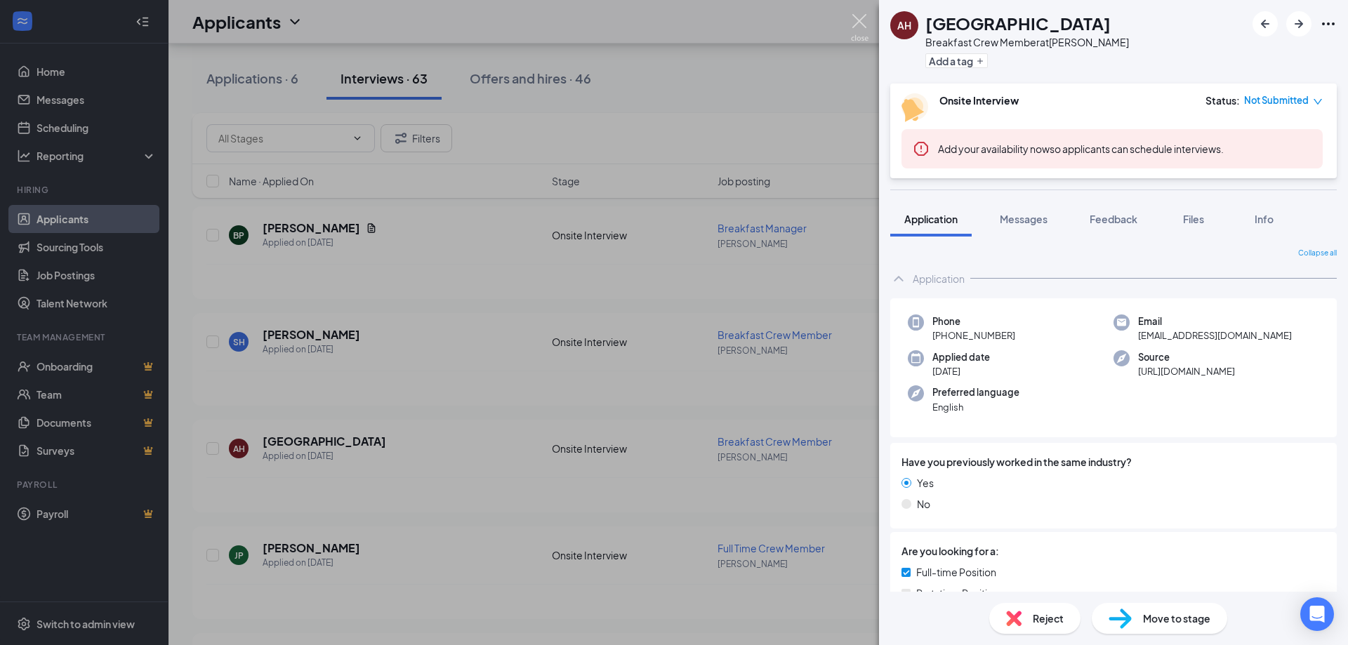
click at [864, 20] on img at bounding box center [860, 27] width 18 height 27
